Goal: Information Seeking & Learning: Learn about a topic

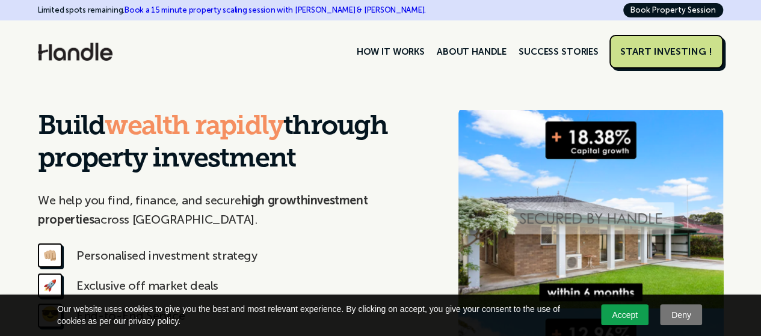
click at [618, 316] on link "Accept" at bounding box center [625, 315] width 48 height 21
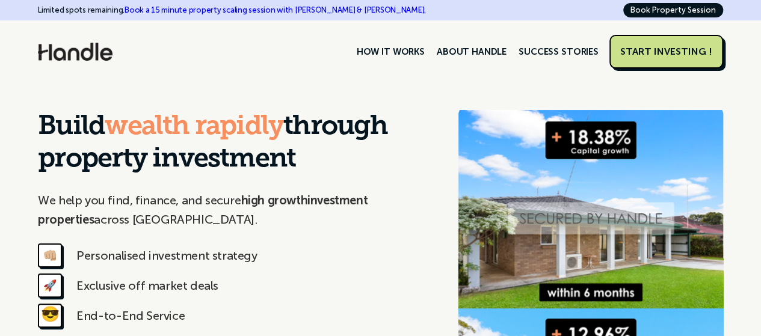
click at [663, 40] on link "START INVESTING !" at bounding box center [667, 52] width 114 height 34
click at [488, 46] on link "ABOUT HANDLE" at bounding box center [472, 52] width 82 height 20
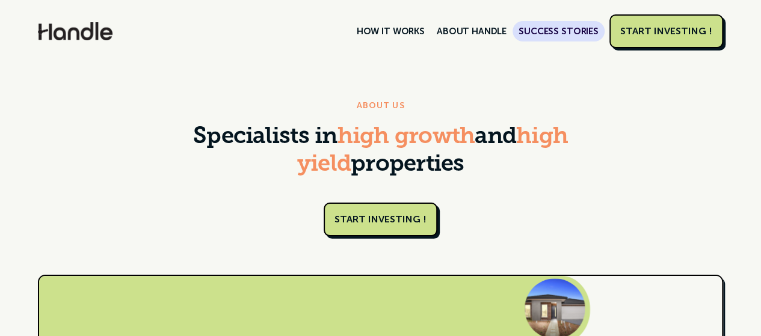
click at [575, 30] on link "SUCCESS STORIES" at bounding box center [559, 31] width 92 height 20
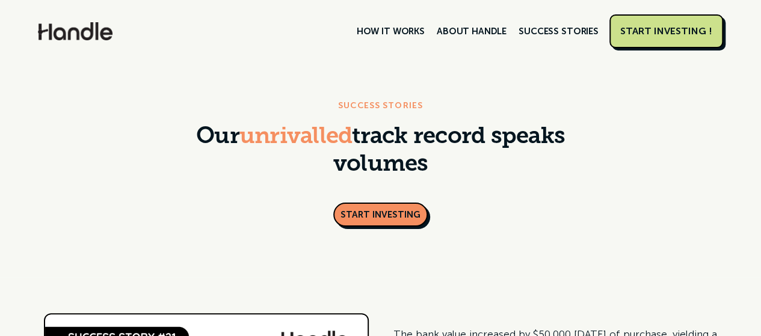
click at [83, 34] on img at bounding box center [75, 31] width 75 height 18
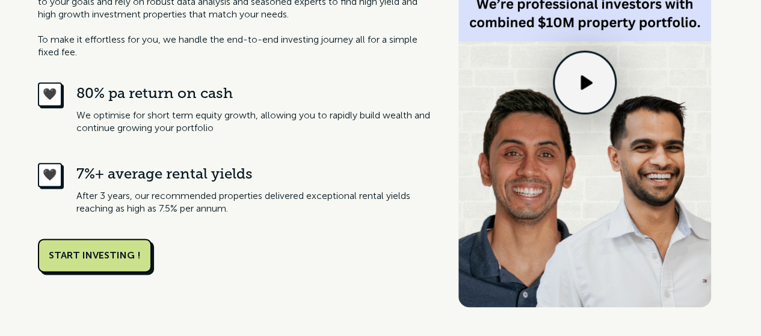
scroll to position [669, 0]
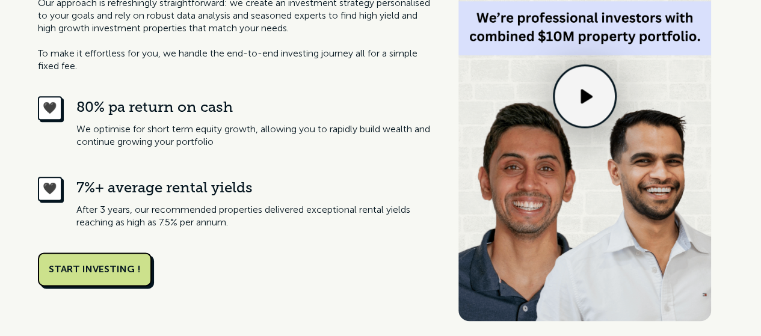
drag, startPoint x: 770, startPoint y: 28, endPoint x: 767, endPoint y: 57, distance: 28.4
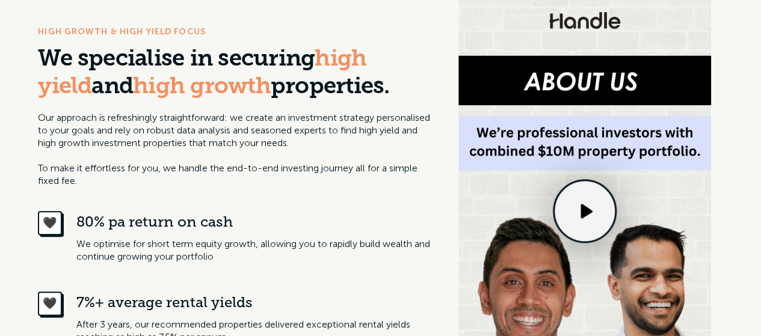
scroll to position [0, 0]
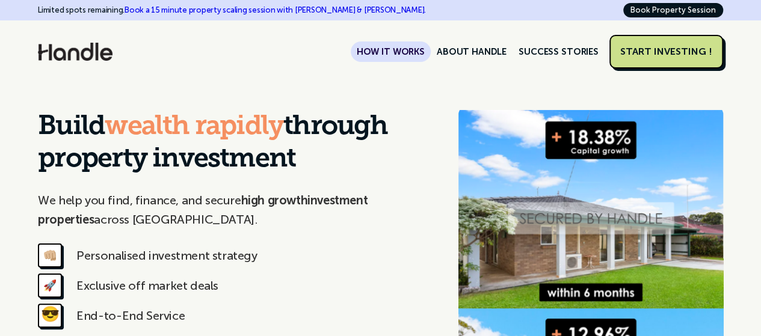
click at [390, 49] on link "HOW IT WORKS" at bounding box center [391, 52] width 80 height 20
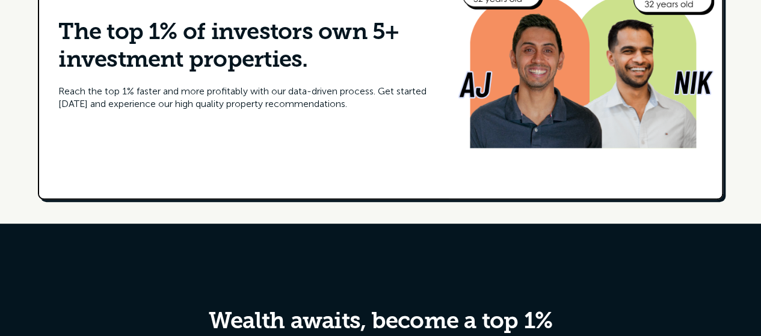
scroll to position [2842, 0]
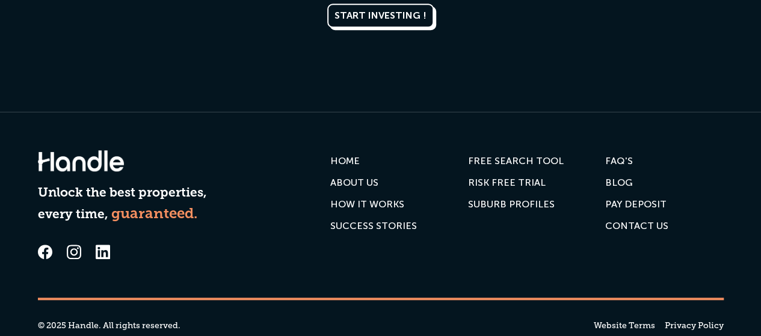
click at [520, 182] on div "RISK FREE TRIAL" at bounding box center [507, 183] width 78 height 12
